Goal: Check status: Check status

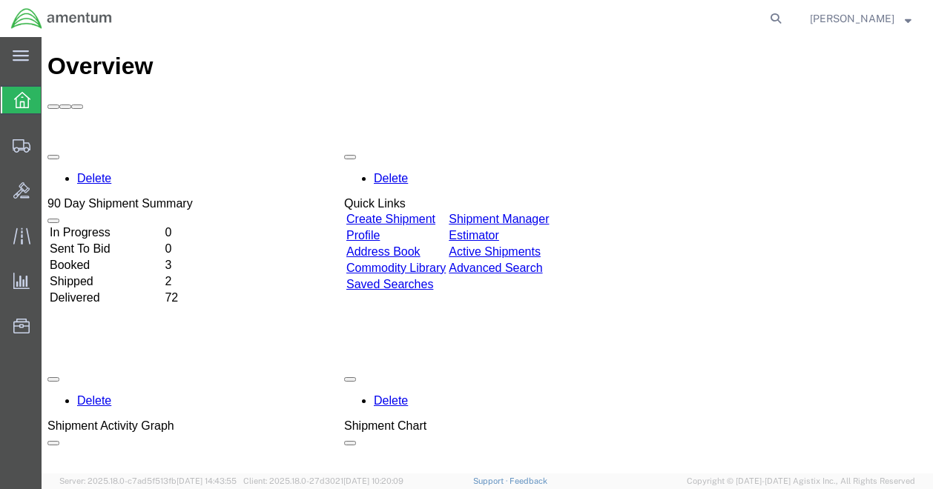
click at [111, 291] on td "Delivered" at bounding box center [105, 298] width 113 height 15
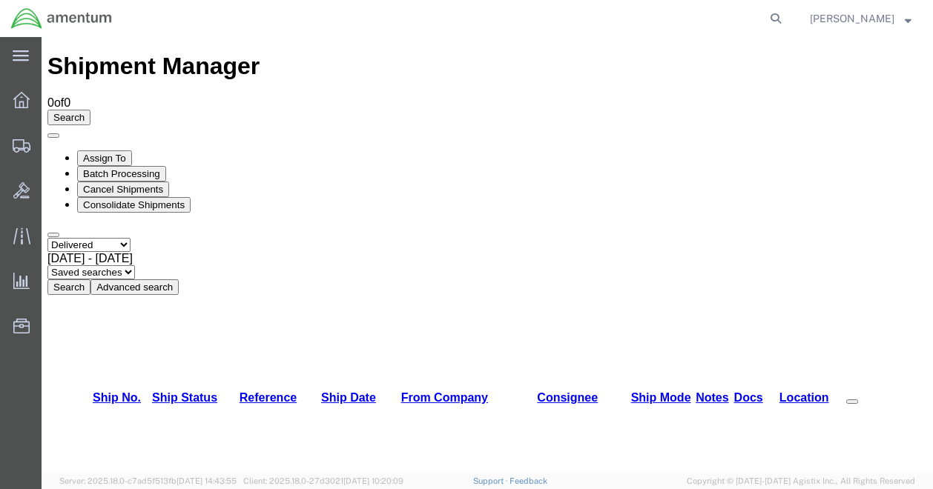
click at [90, 280] on button "Search" at bounding box center [68, 288] width 43 height 16
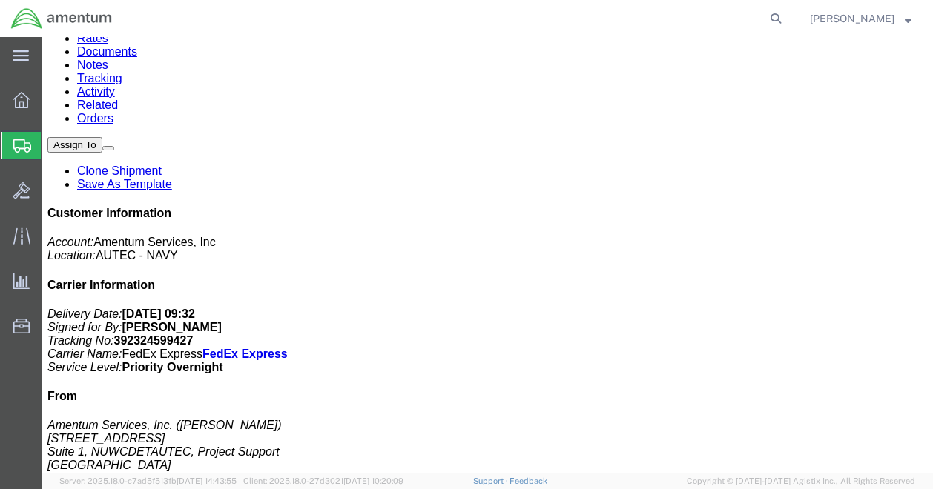
scroll to position [10, 0]
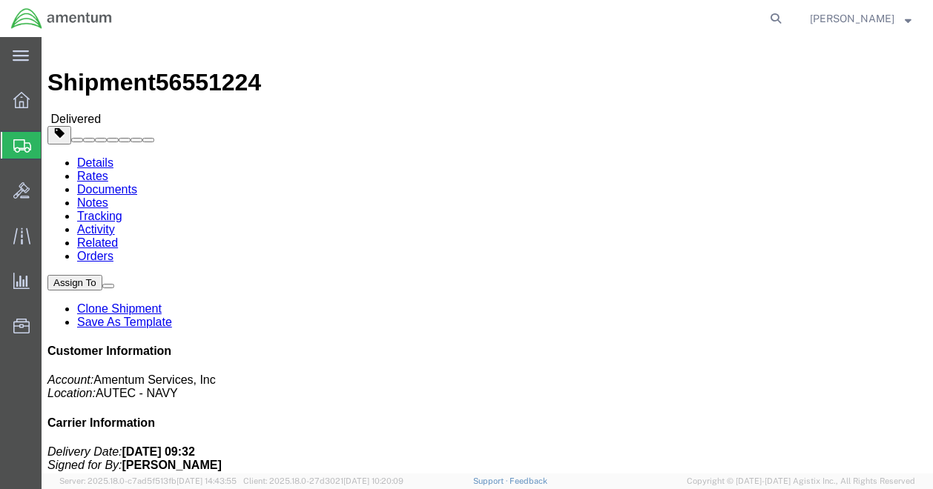
click at [907, 19] on strong "button" at bounding box center [908, 18] width 7 height 5
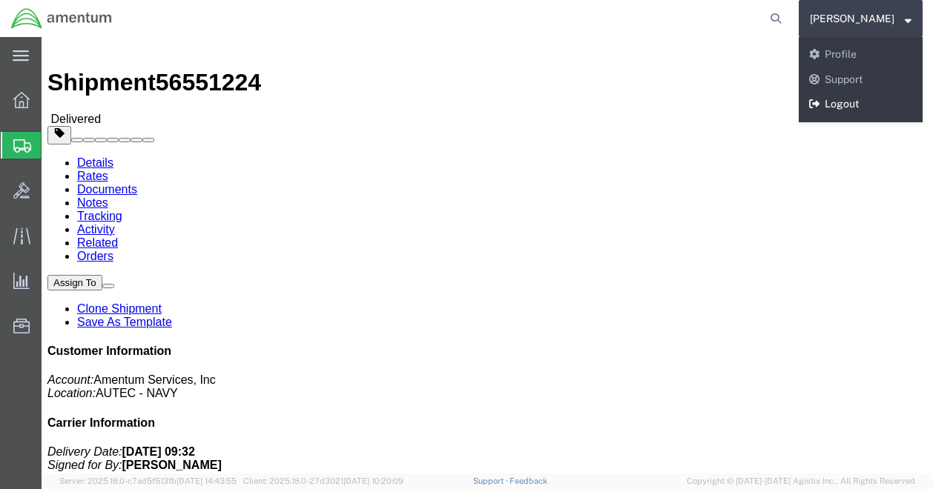
click at [874, 102] on link "Logout" at bounding box center [861, 104] width 124 height 25
